Goal: Find specific page/section: Find specific page/section

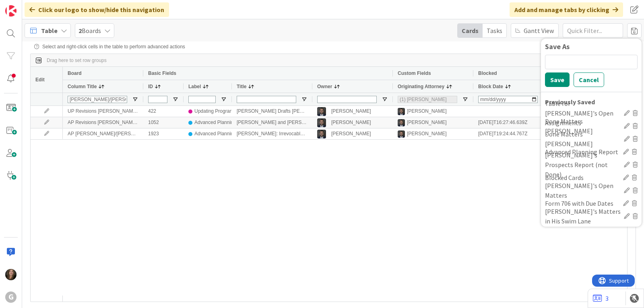
click at [63, 27] on icon at bounding box center [64, 30] width 6 height 6
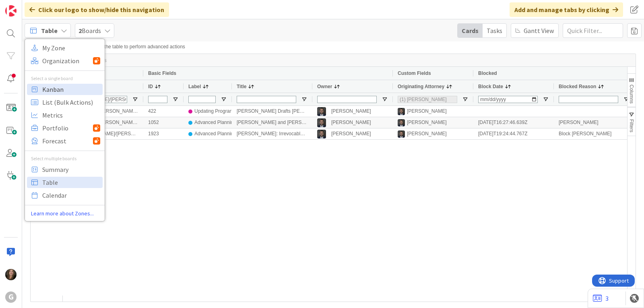
click at [60, 89] on span "Kanban" at bounding box center [71, 89] width 58 height 12
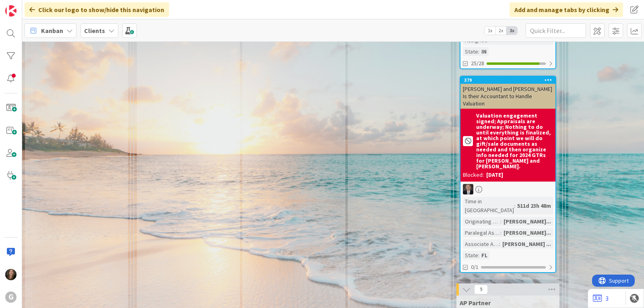
scroll to position [10660, 0]
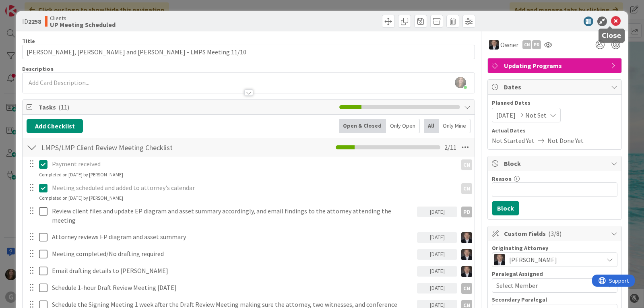
click at [611, 21] on icon at bounding box center [616, 22] width 10 height 10
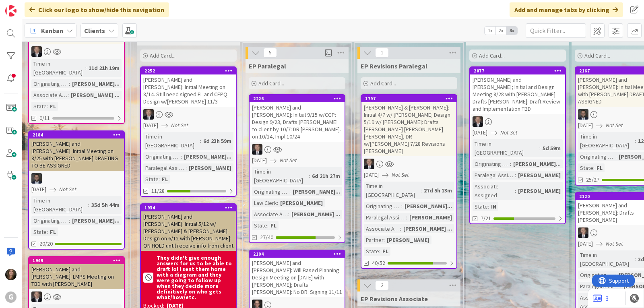
scroll to position [81, 0]
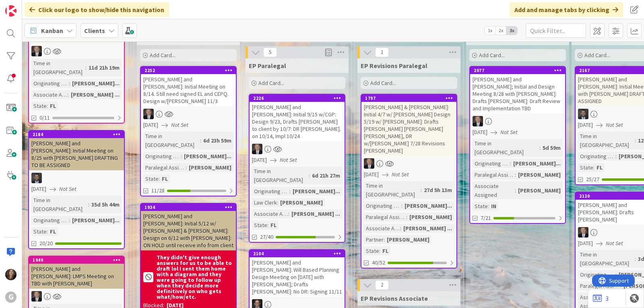
click at [82, 143] on div "[PERSON_NAME] and [PERSON_NAME]: Initial Meeting on 8/25 with [PERSON_NAME] DRA…" at bounding box center [76, 154] width 95 height 32
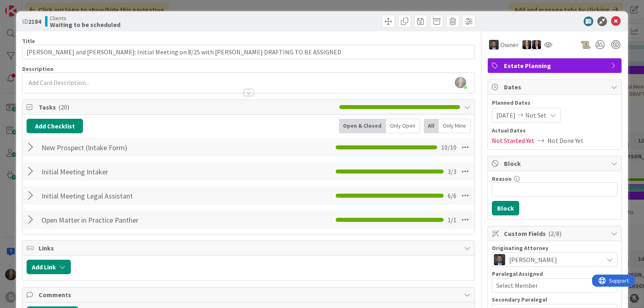
click at [27, 81] on div "[PERSON_NAME] just joined" at bounding box center [249, 83] width 452 height 20
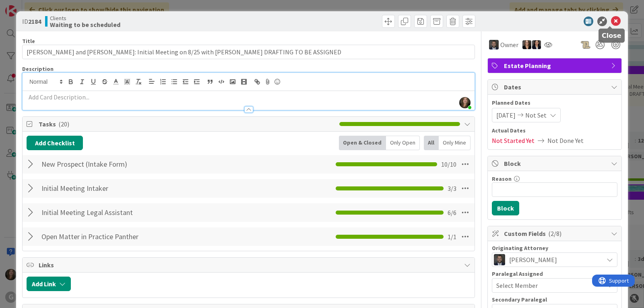
drag, startPoint x: 612, startPoint y: 22, endPoint x: 486, endPoint y: 52, distance: 129.9
click at [612, 22] on icon at bounding box center [616, 22] width 10 height 10
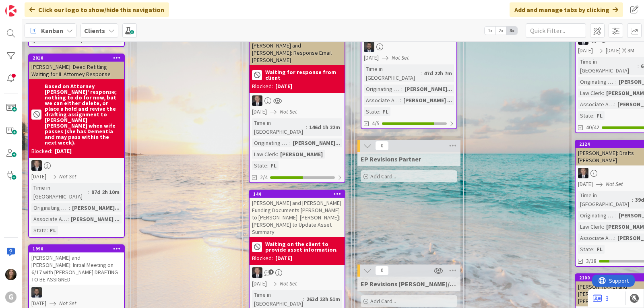
scroll to position [644, 0]
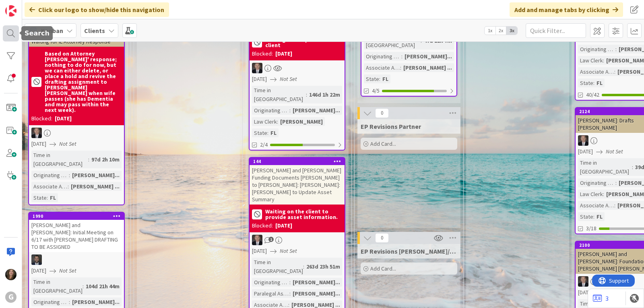
click at [14, 31] on div at bounding box center [11, 33] width 16 height 16
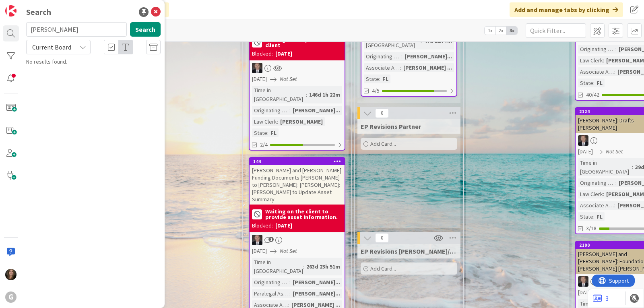
drag, startPoint x: 56, startPoint y: 30, endPoint x: 28, endPoint y: 26, distance: 28.4
click at [28, 26] on input "[PERSON_NAME]" at bounding box center [76, 29] width 101 height 14
type input "crevi"
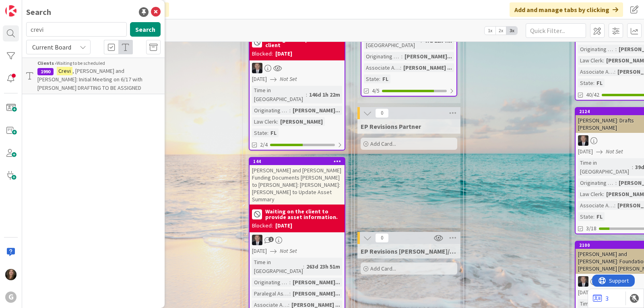
click at [99, 71] on span ", [PERSON_NAME] and [PERSON_NAME]: Initial Meeting on 6/17 with [PERSON_NAME] D…" at bounding box center [89, 79] width 105 height 24
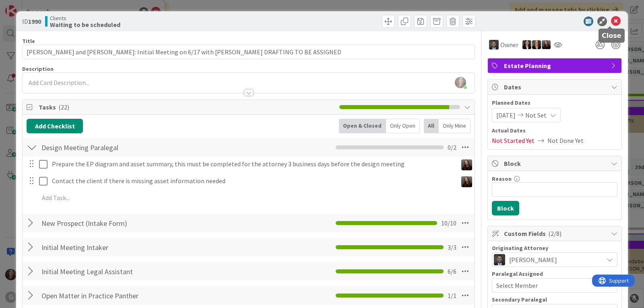
click at [611, 18] on icon at bounding box center [616, 22] width 10 height 10
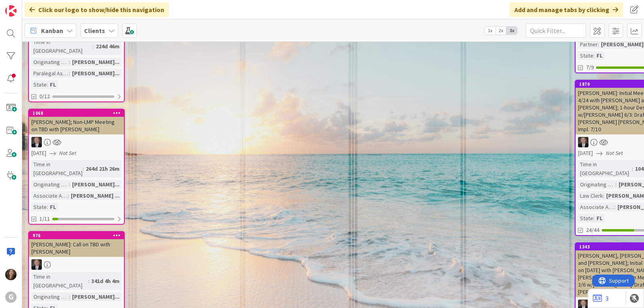
scroll to position [1772, 0]
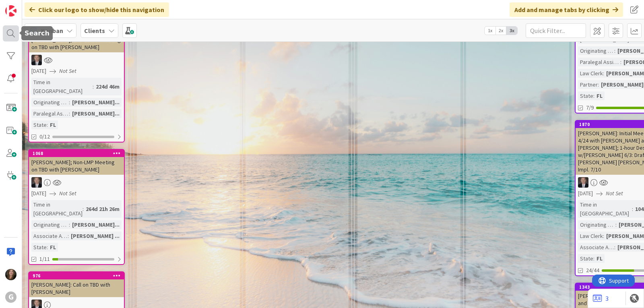
click at [7, 31] on div at bounding box center [11, 33] width 16 height 16
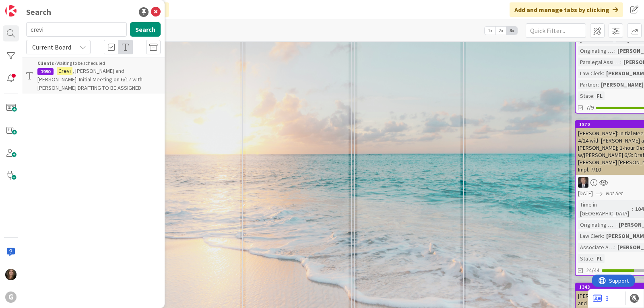
drag, startPoint x: 46, startPoint y: 32, endPoint x: 28, endPoint y: 29, distance: 18.3
click at [28, 29] on input "crevi" at bounding box center [76, 29] width 101 height 14
type input "fox"
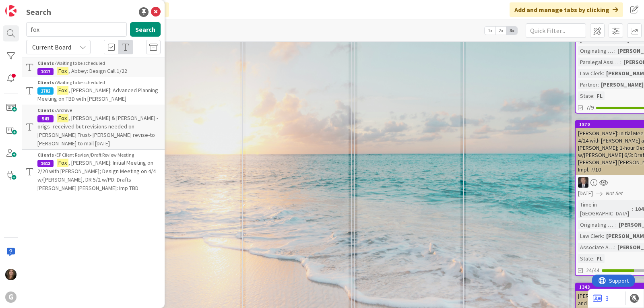
click at [72, 68] on span ", Abbey: Design Call 1/22" at bounding box center [97, 70] width 59 height 7
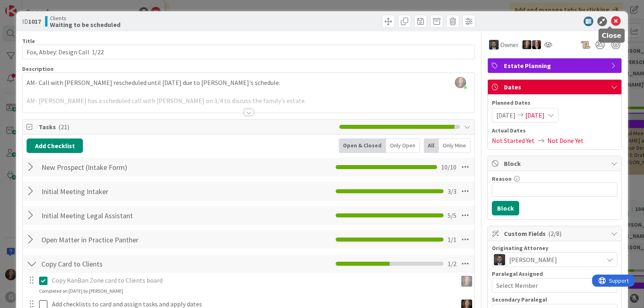
click at [611, 19] on icon at bounding box center [616, 22] width 10 height 10
